Goal: Check status: Check status

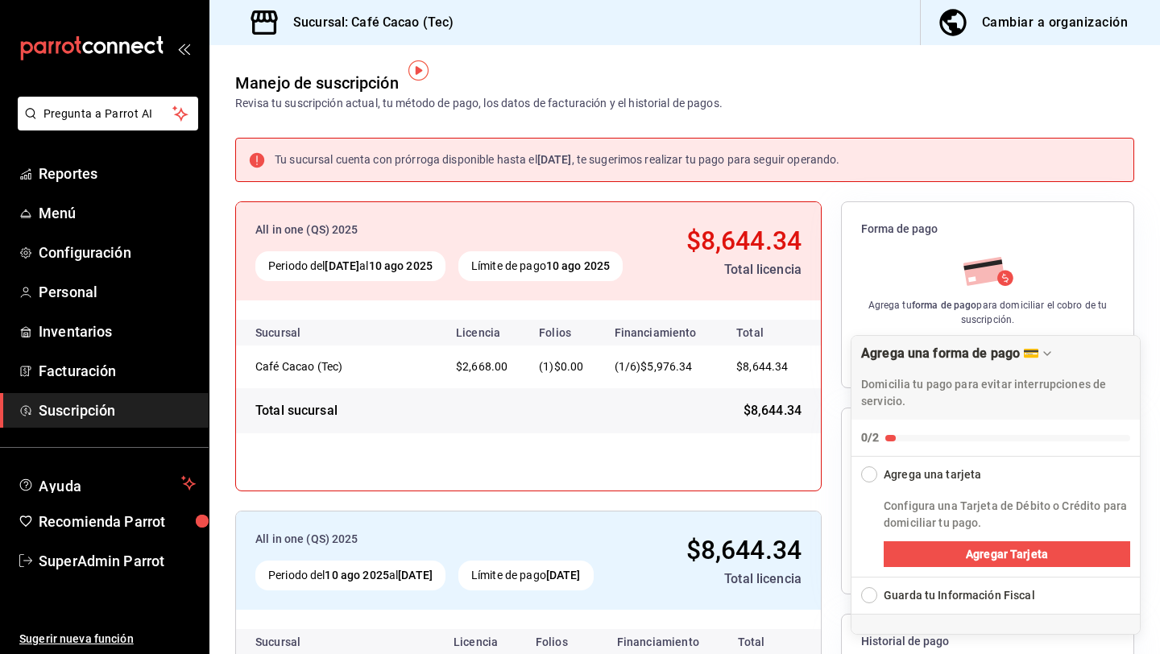
scroll to position [13, 0]
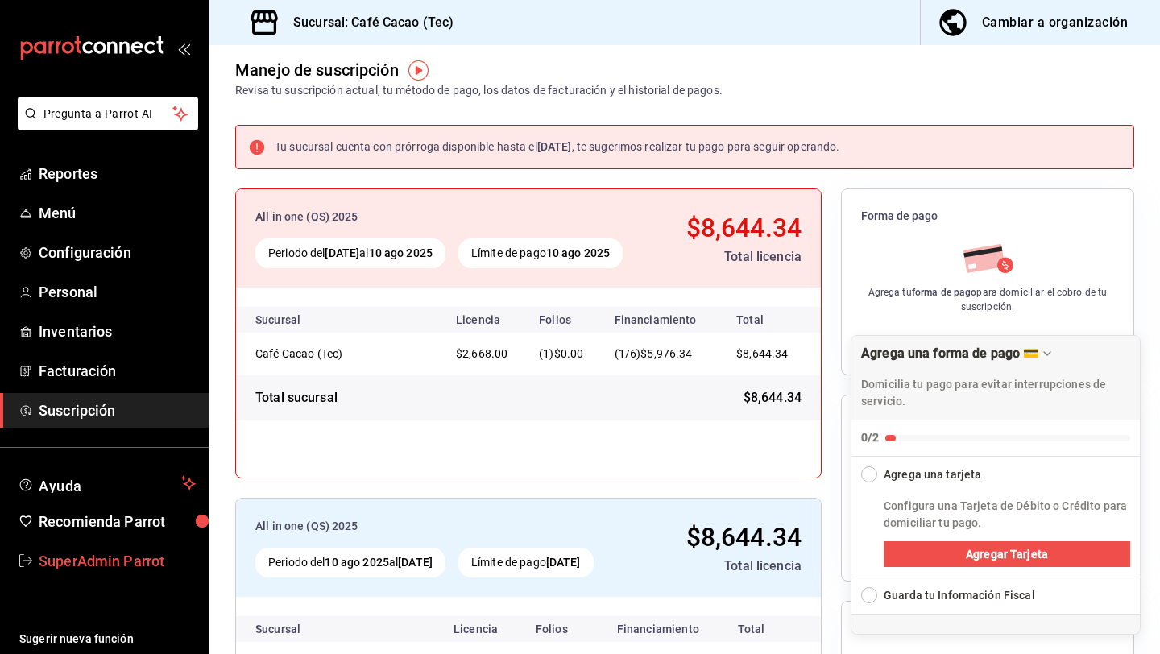
click at [147, 571] on span "SuperAdmin Parrot" at bounding box center [117, 561] width 157 height 22
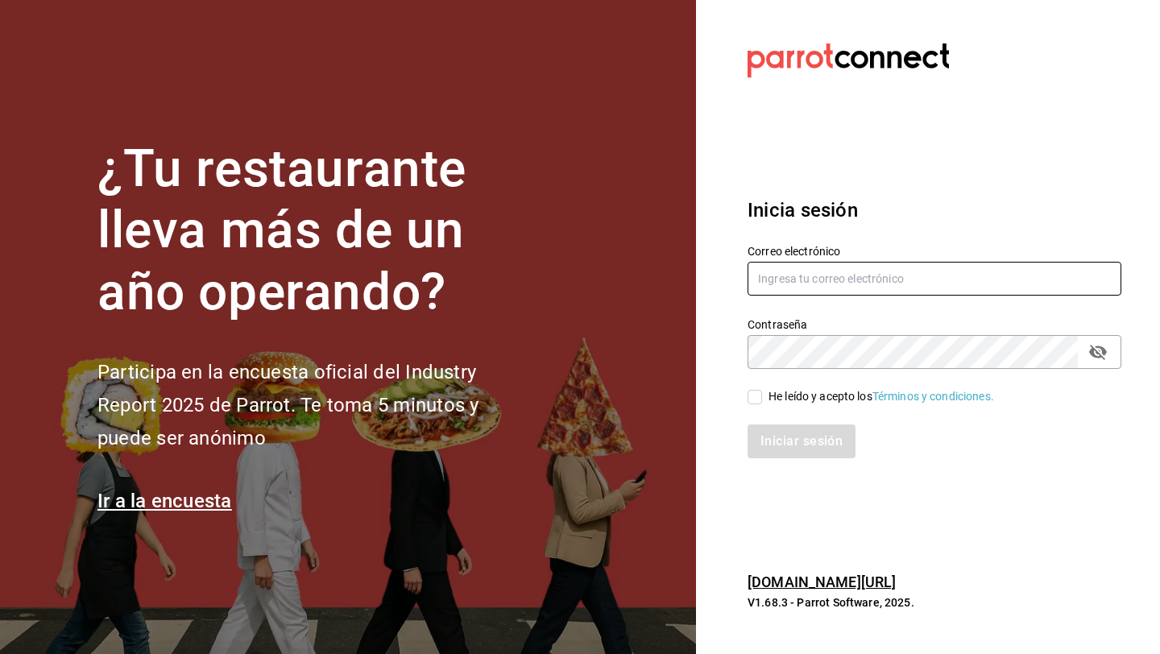
click at [856, 275] on input "text" at bounding box center [935, 279] width 374 height 34
type input "sanbagel@roma.com"
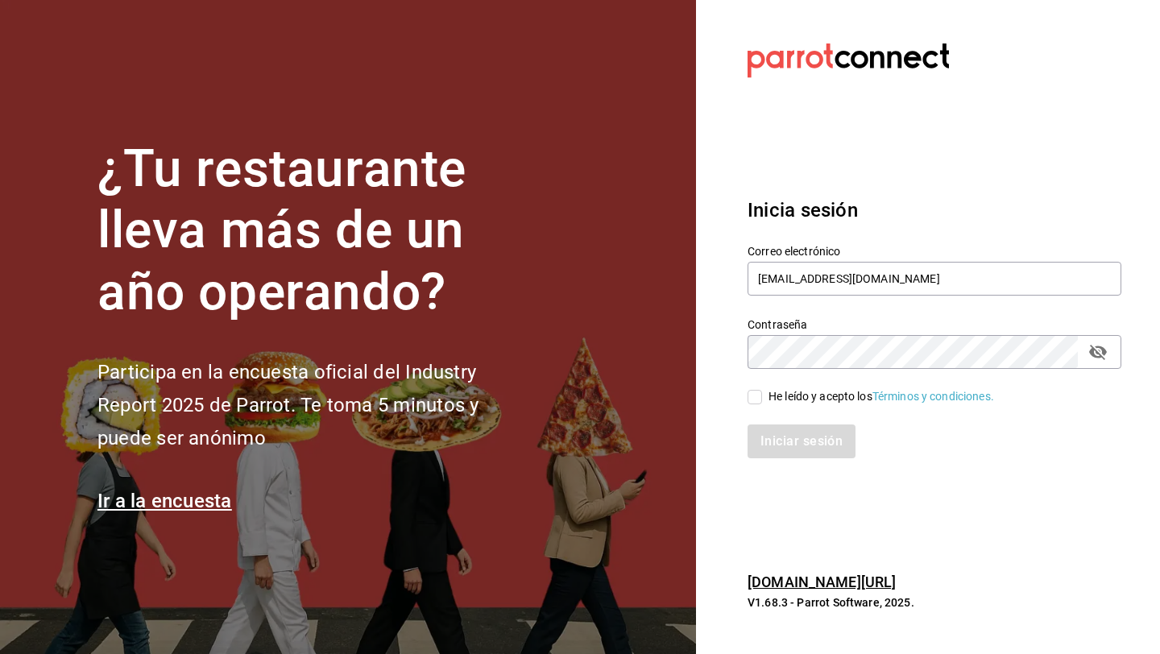
click at [798, 401] on div "He leído y acepto los Términos y condiciones." at bounding box center [882, 396] width 226 height 17
click at [762, 401] on input "He leído y acepto los Términos y condiciones." at bounding box center [755, 397] width 15 height 15
checkbox input "true"
click at [801, 441] on button "Iniciar sesión" at bounding box center [803, 442] width 110 height 34
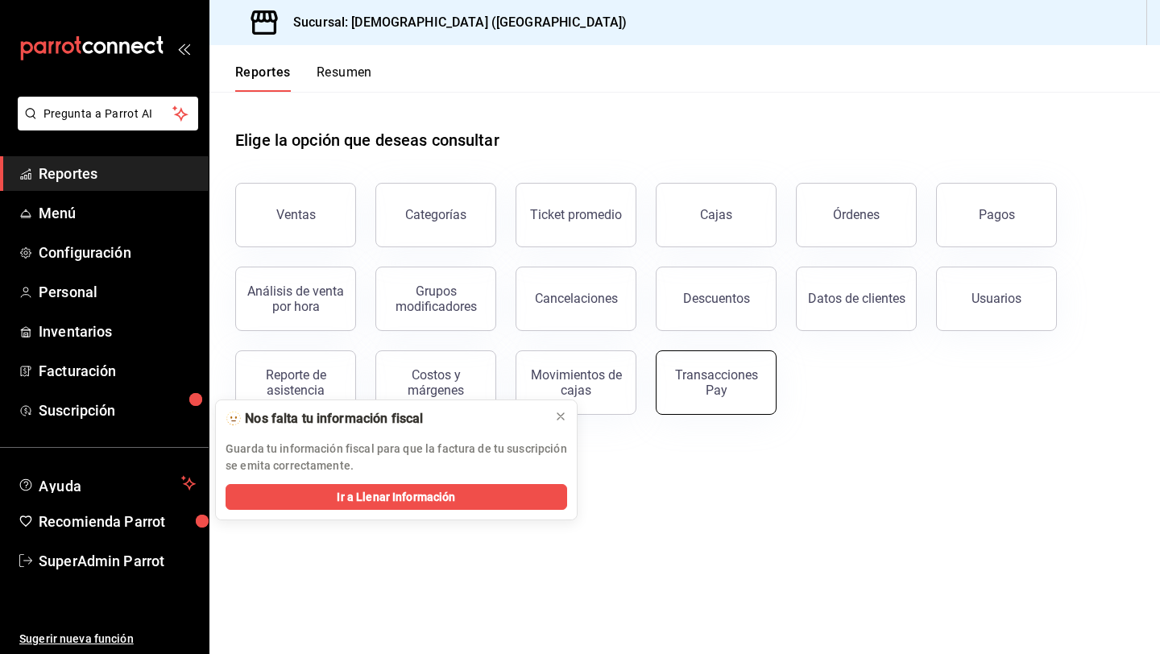
click at [713, 367] on button "Transacciones Pay" at bounding box center [716, 382] width 121 height 64
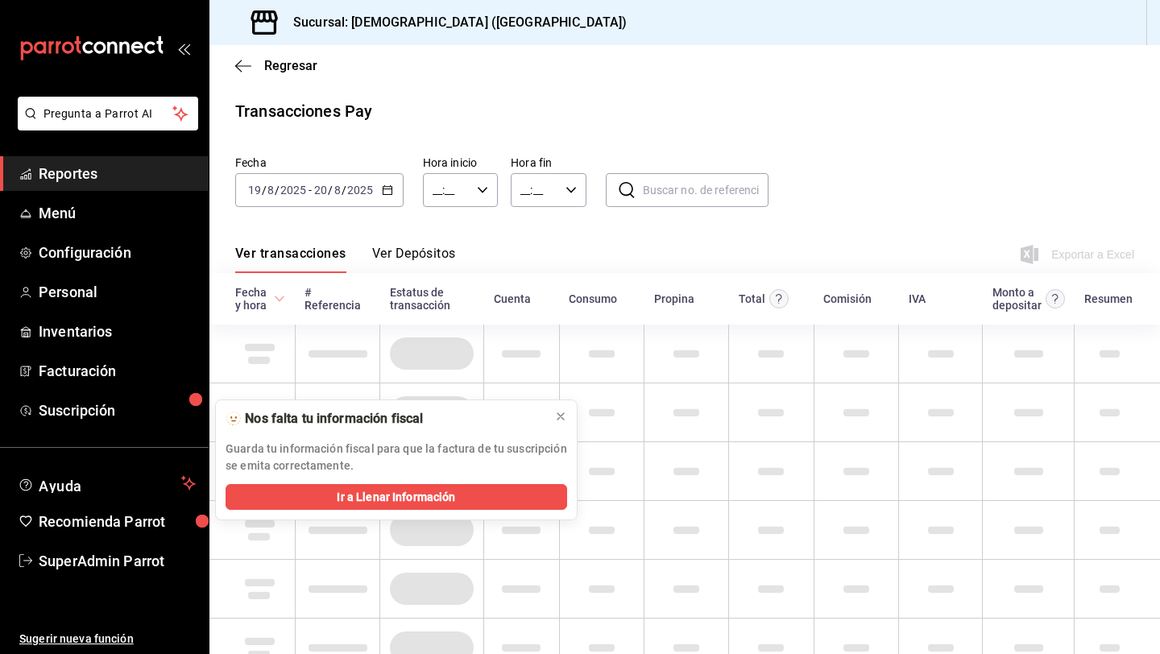
type input "00:00"
type input "23:59"
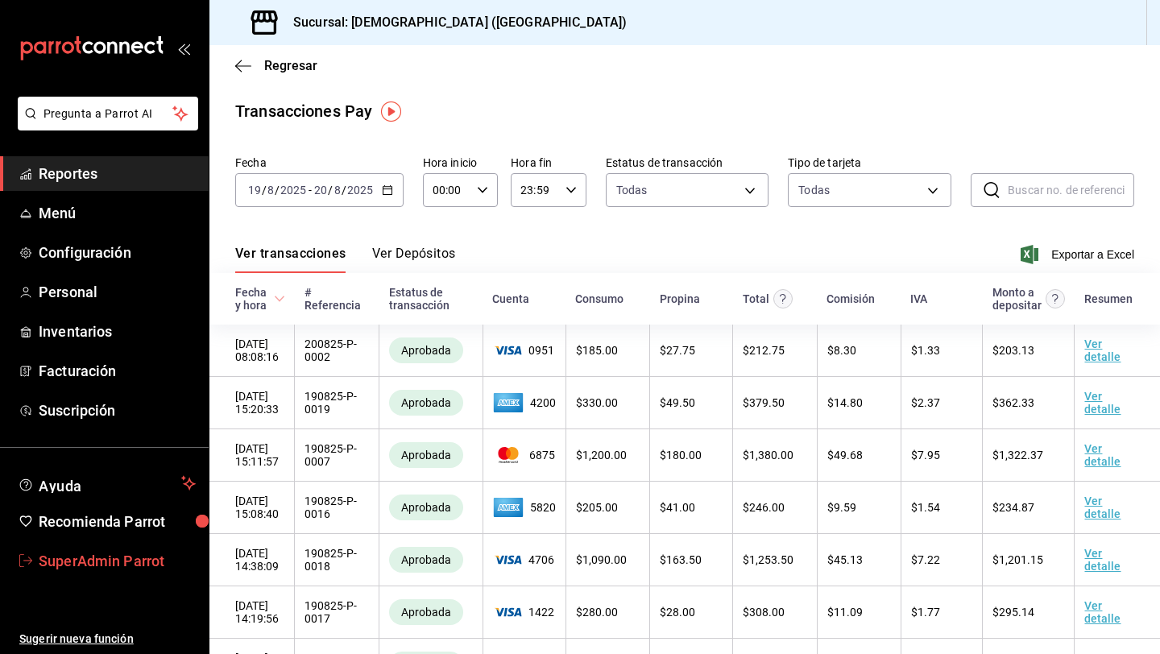
click at [156, 562] on span "SuperAdmin Parrot" at bounding box center [117, 561] width 157 height 22
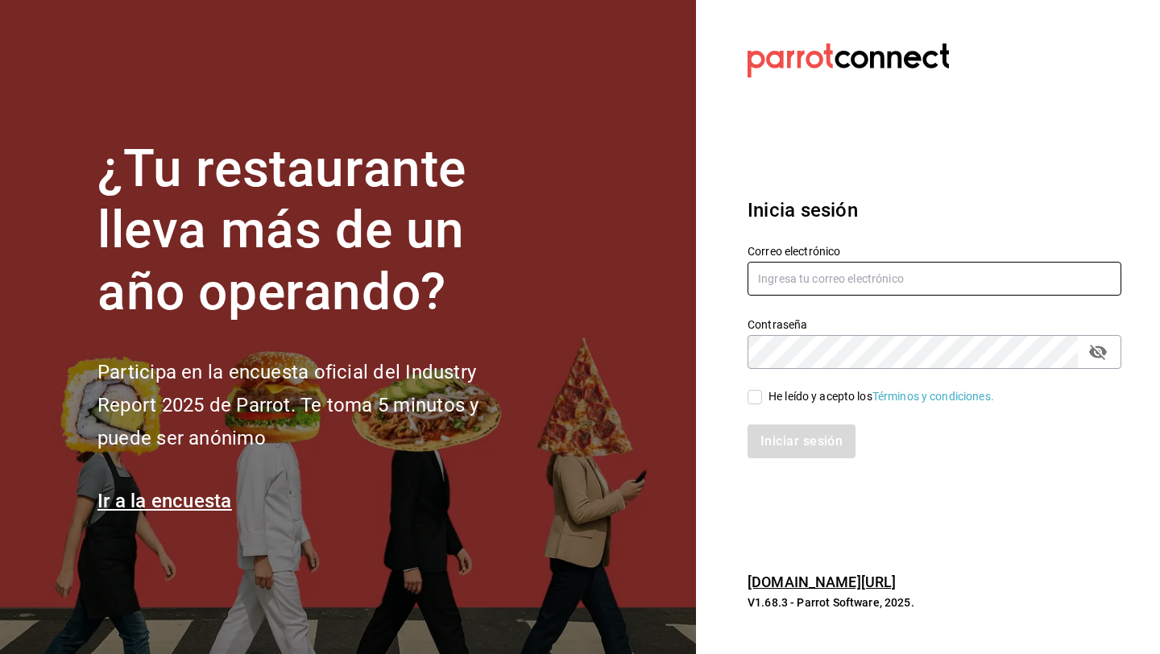
click at [805, 284] on input "text" at bounding box center [935, 279] width 374 height 34
type input "chillhousesushiboneless@culiacan.com"
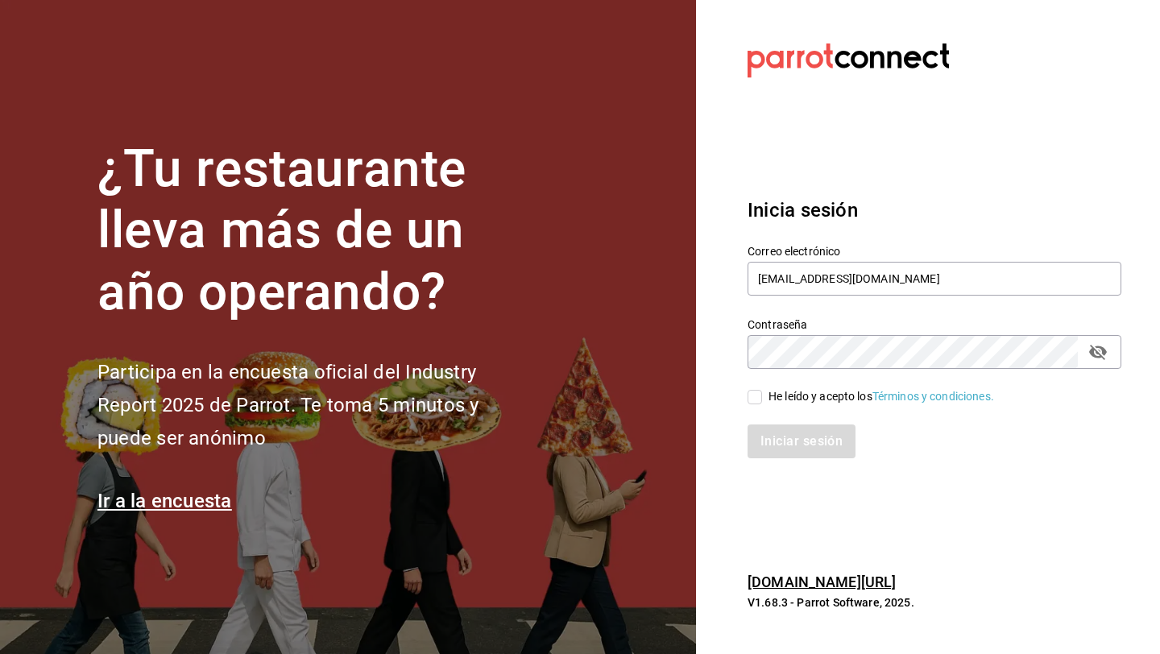
click at [791, 397] on div "He leído y acepto los Términos y condiciones." at bounding box center [882, 396] width 226 height 17
click at [762, 397] on input "He leído y acepto los Términos y condiciones." at bounding box center [755, 397] width 15 height 15
checkbox input "true"
click at [794, 453] on button "Iniciar sesión" at bounding box center [803, 442] width 110 height 34
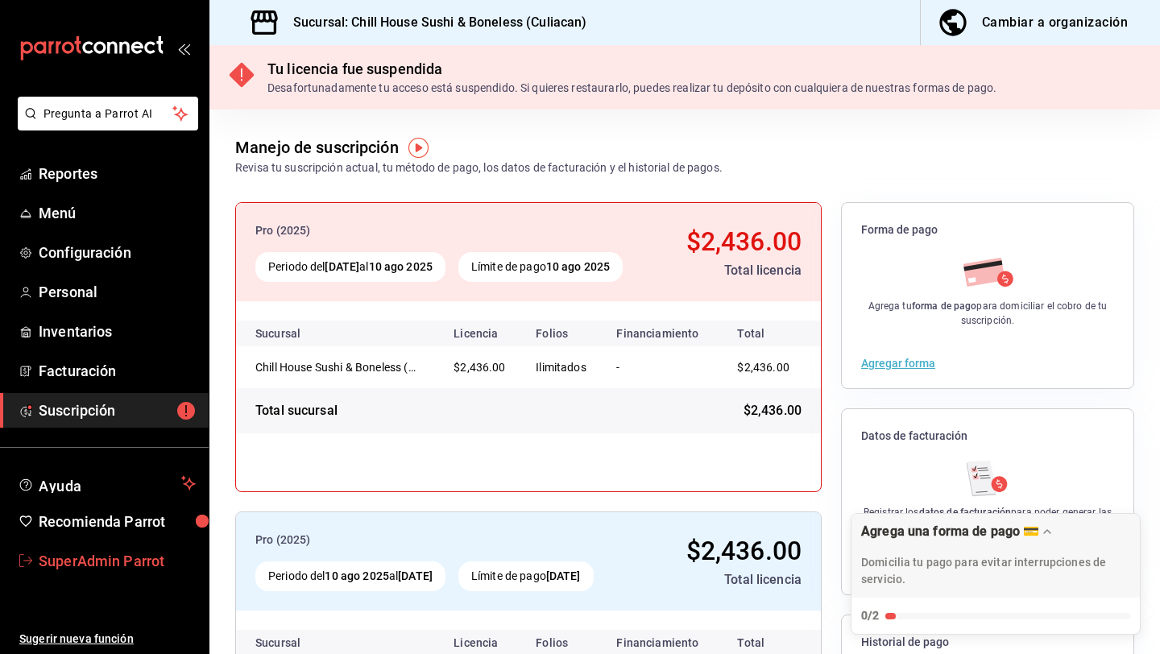
click at [127, 559] on span "SuperAdmin Parrot" at bounding box center [117, 561] width 157 height 22
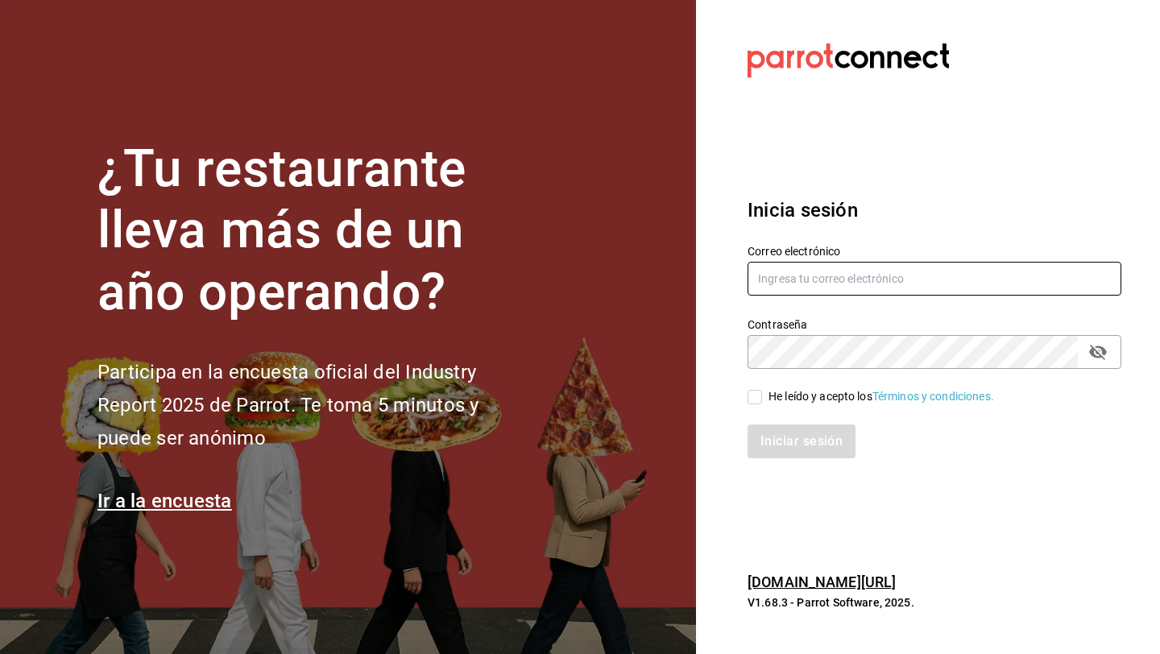
click at [794, 269] on input "text" at bounding box center [935, 279] width 374 height 34
type input "laesquinadesantacruz@naucalpan.com"
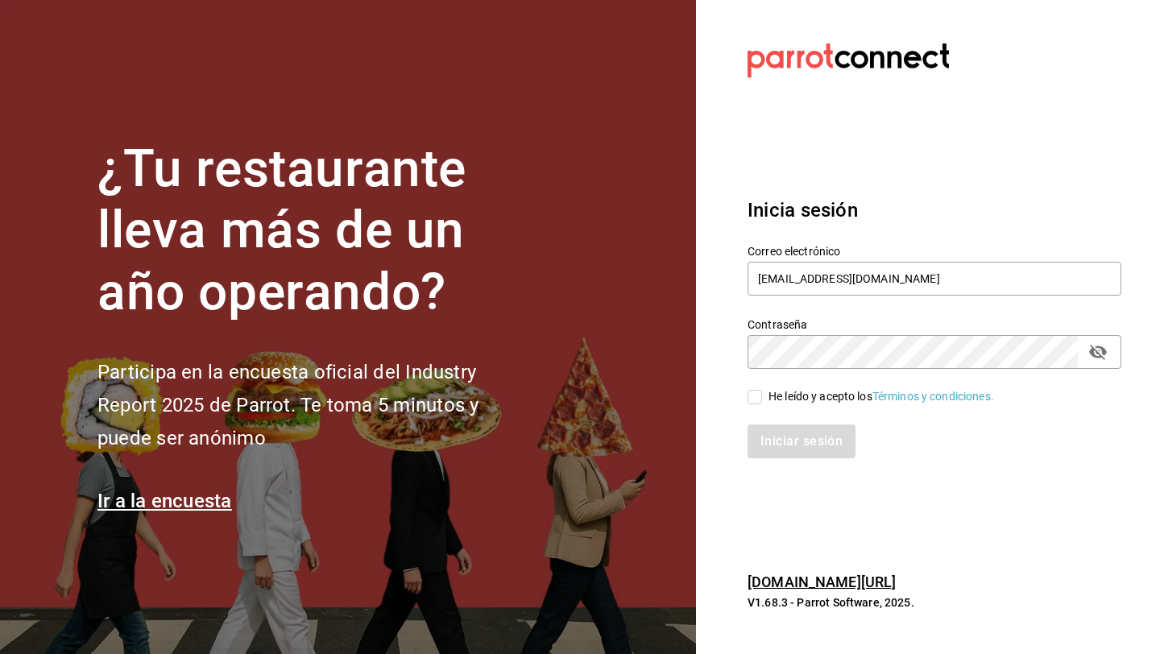
click at [784, 401] on div "He leído y acepto los Términos y condiciones." at bounding box center [882, 396] width 226 height 17
click at [762, 401] on input "He leído y acepto los Términos y condiciones." at bounding box center [755, 397] width 15 height 15
checkbox input "true"
click at [789, 442] on button "Iniciar sesión" at bounding box center [803, 442] width 110 height 34
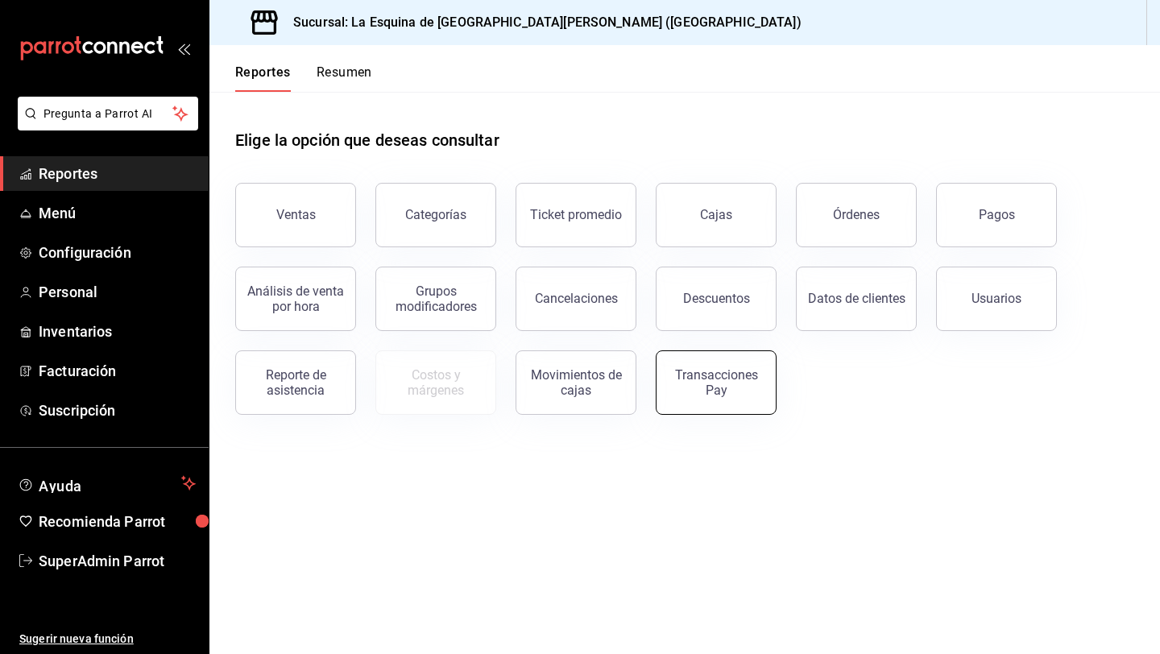
click at [757, 386] on div "Transacciones Pay" at bounding box center [716, 382] width 100 height 31
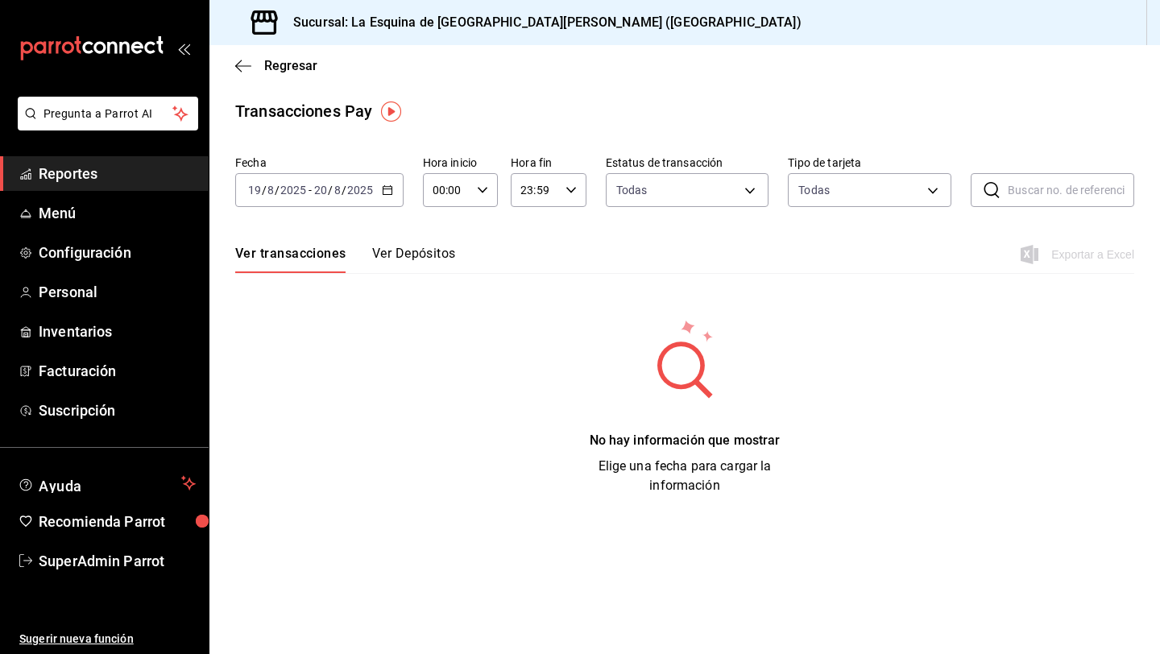
click at [388, 192] on icon "button" at bounding box center [387, 190] width 11 height 11
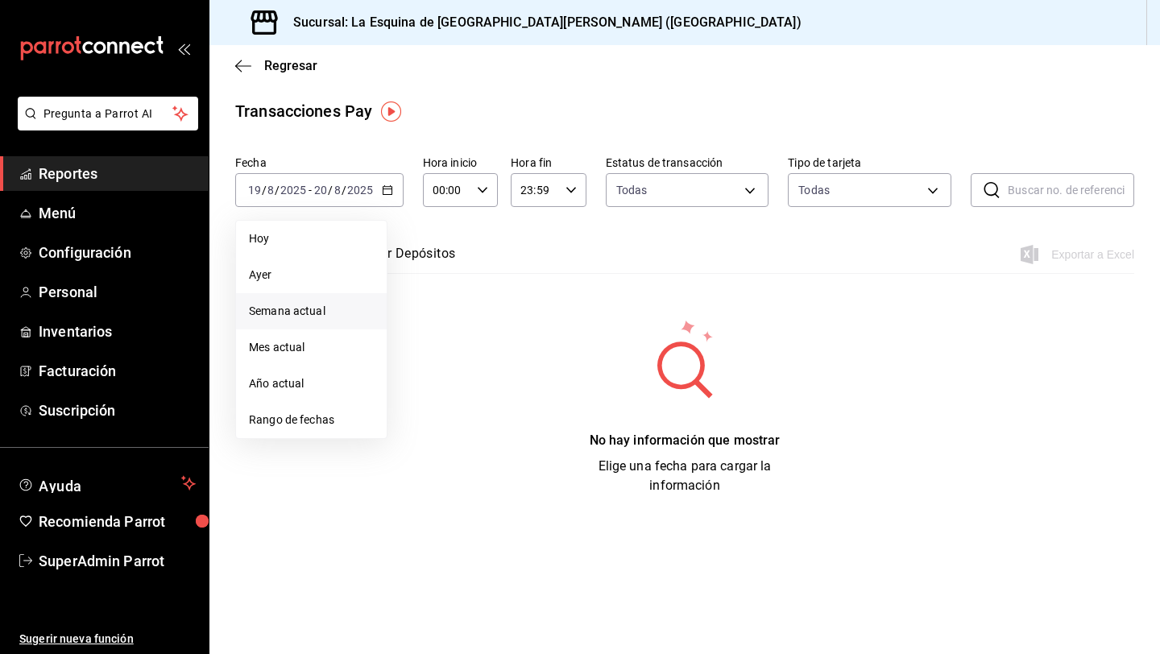
click at [330, 317] on span "Semana actual" at bounding box center [311, 311] width 125 height 17
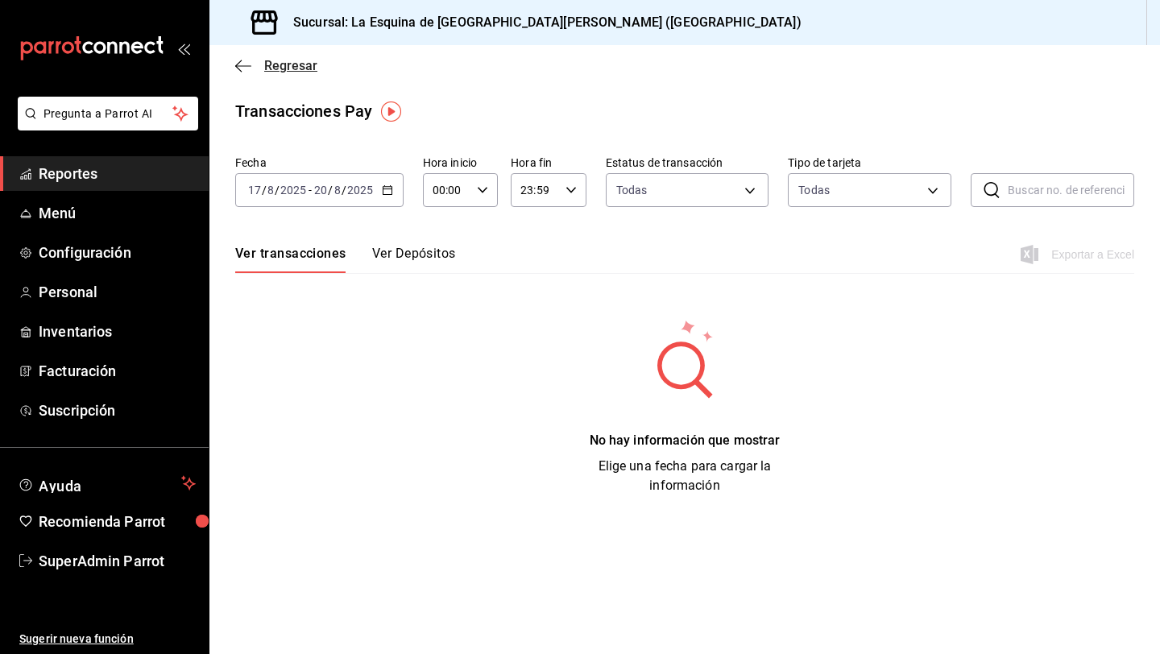
click at [249, 65] on icon "button" at bounding box center [243, 65] width 16 height 1
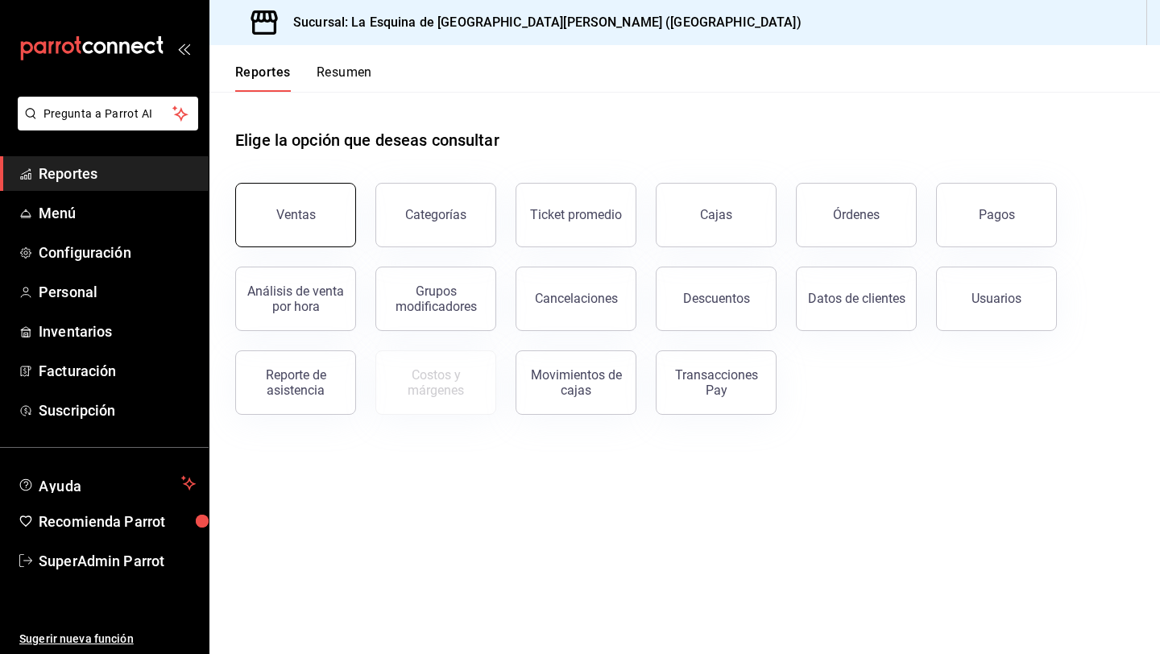
click at [330, 218] on button "Ventas" at bounding box center [295, 215] width 121 height 64
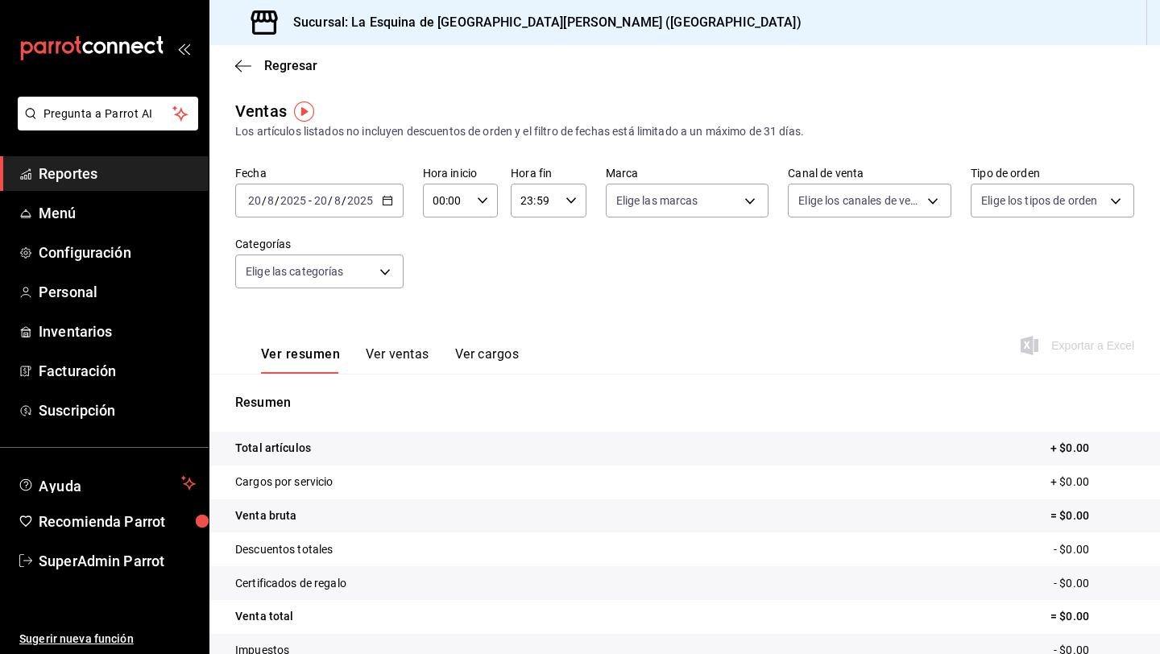
click at [379, 193] on div "[DATE] [DATE] - [DATE] [DATE]" at bounding box center [319, 201] width 168 height 34
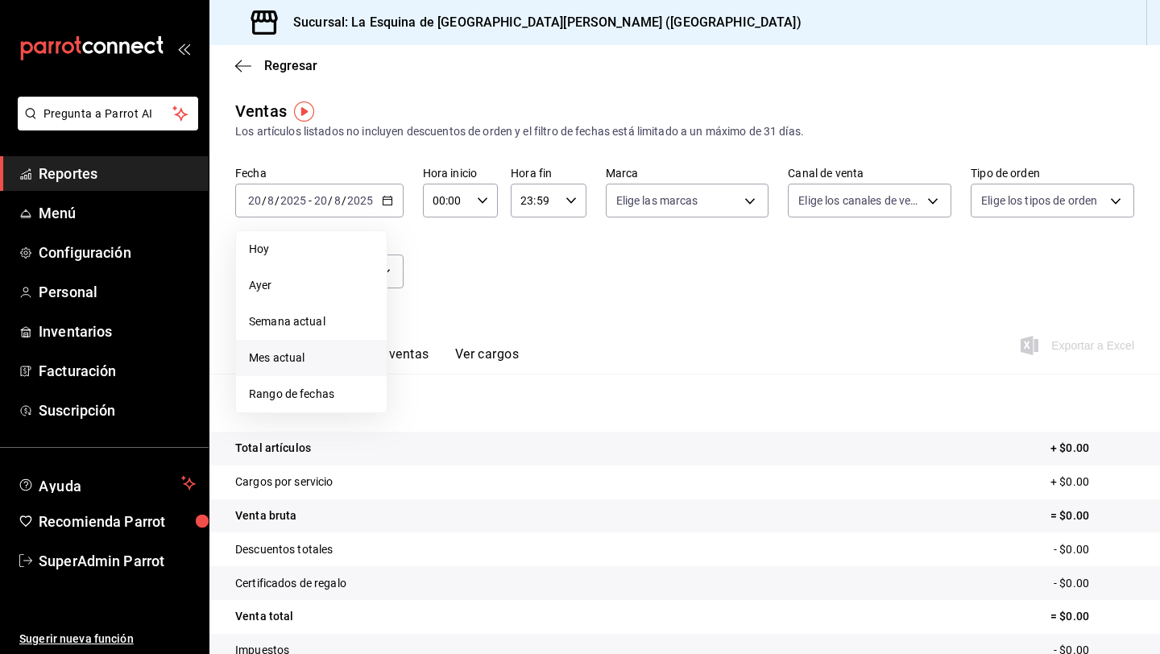
click at [308, 355] on span "Mes actual" at bounding box center [311, 358] width 125 height 17
